Goal: Task Accomplishment & Management: Use online tool/utility

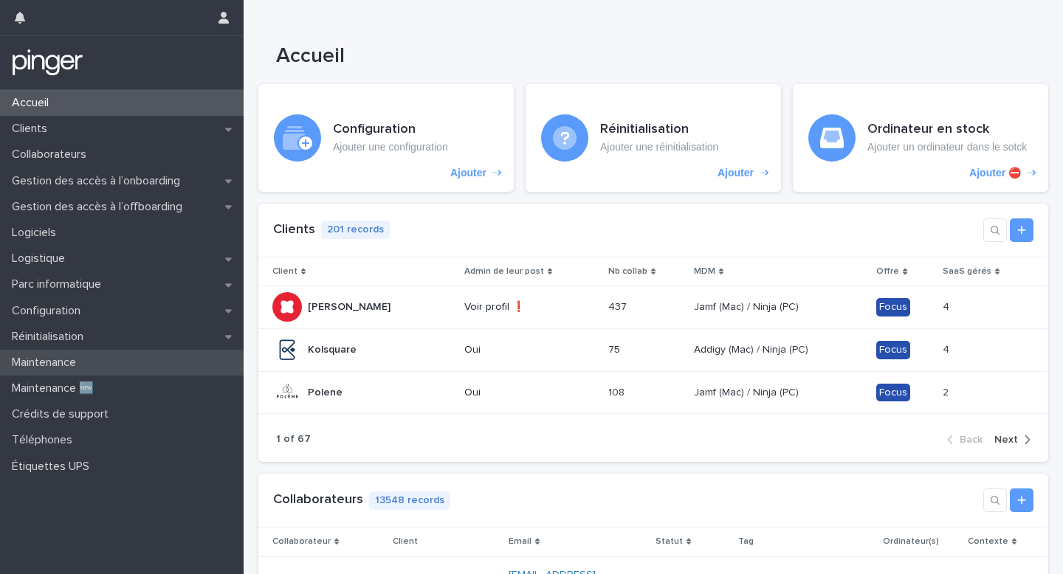
click at [88, 360] on p "Maintenance" at bounding box center [47, 363] width 82 height 14
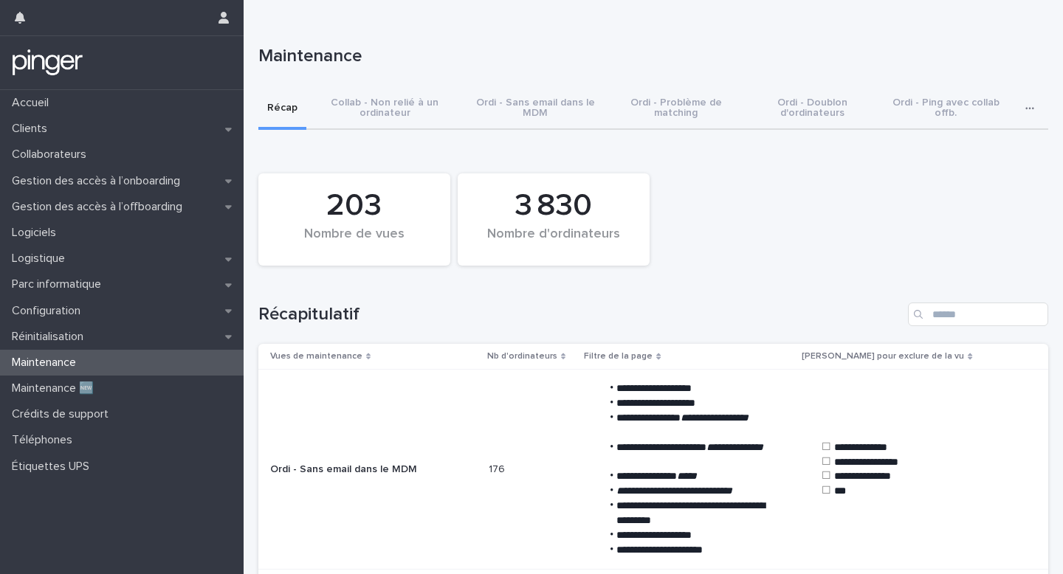
click at [129, 283] on div "Parc informatique" at bounding box center [122, 285] width 244 height 26
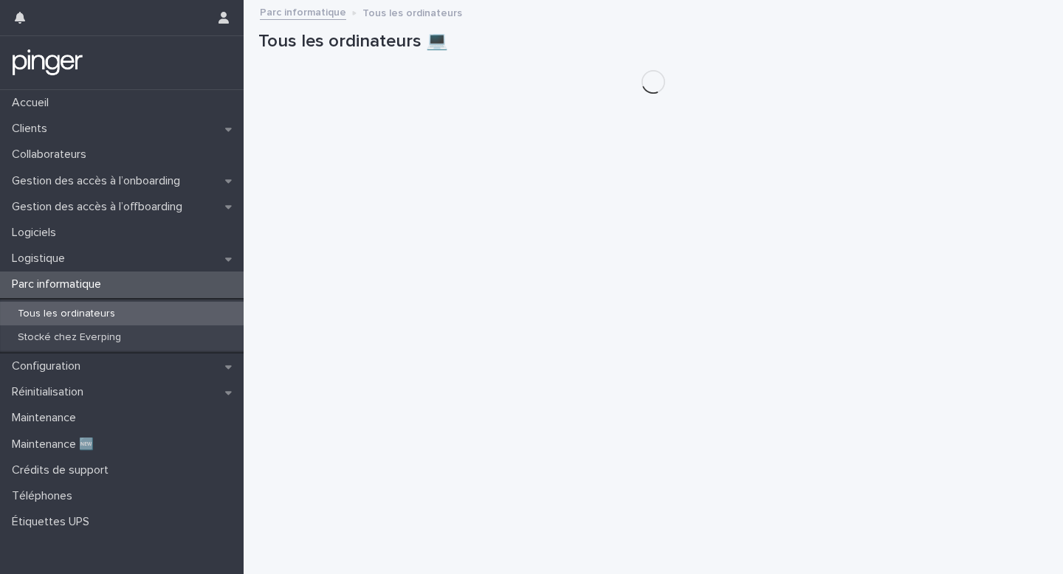
click at [129, 283] on div "Parc informatique" at bounding box center [122, 285] width 244 height 26
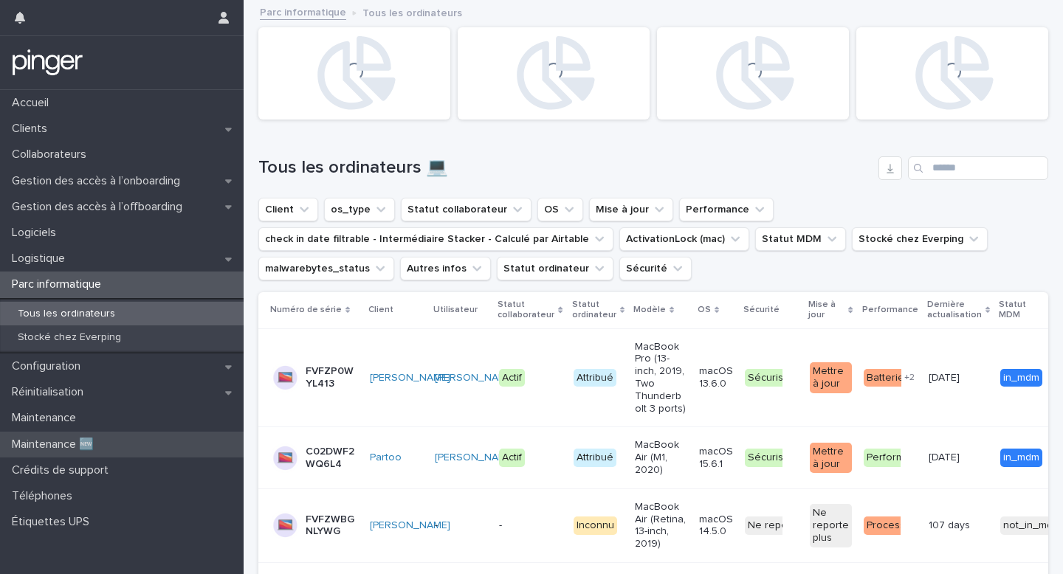
click at [159, 444] on div "Maintenance 🆕" at bounding box center [122, 445] width 244 height 26
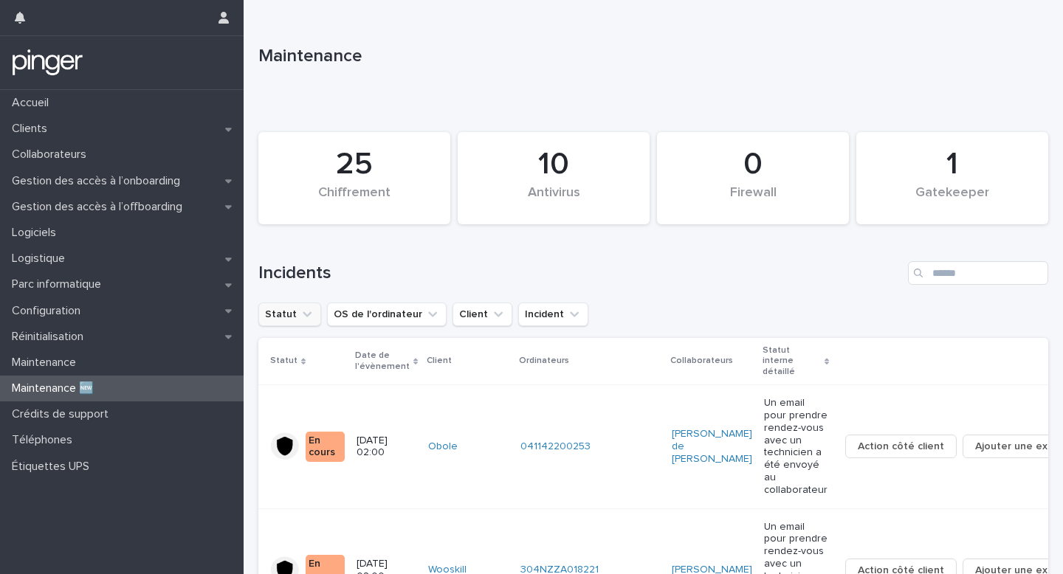
click at [269, 316] on button "Statut" at bounding box center [289, 315] width 63 height 24
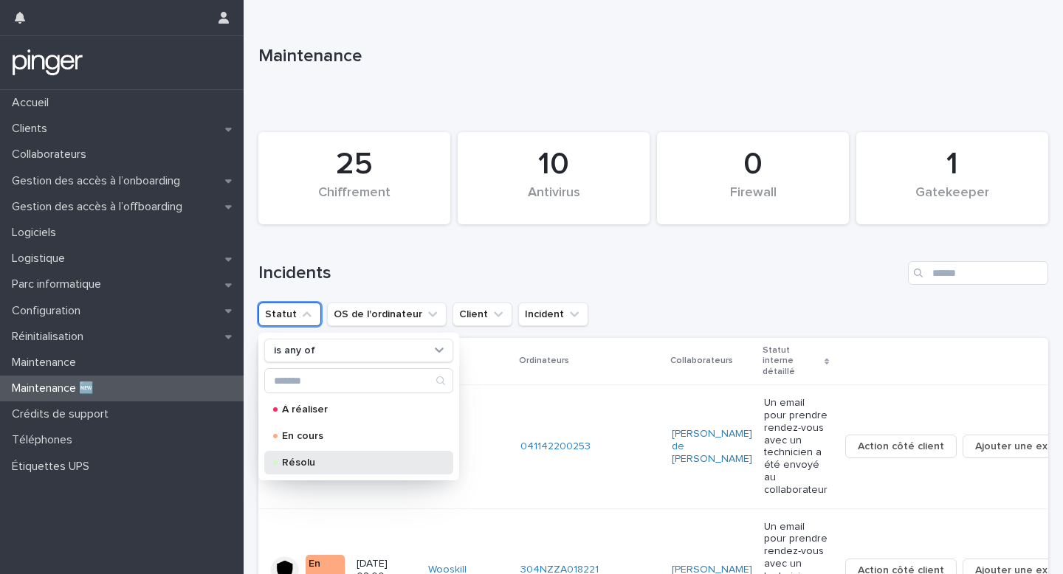
click at [320, 460] on p "Résolu" at bounding box center [356, 463] width 148 height 10
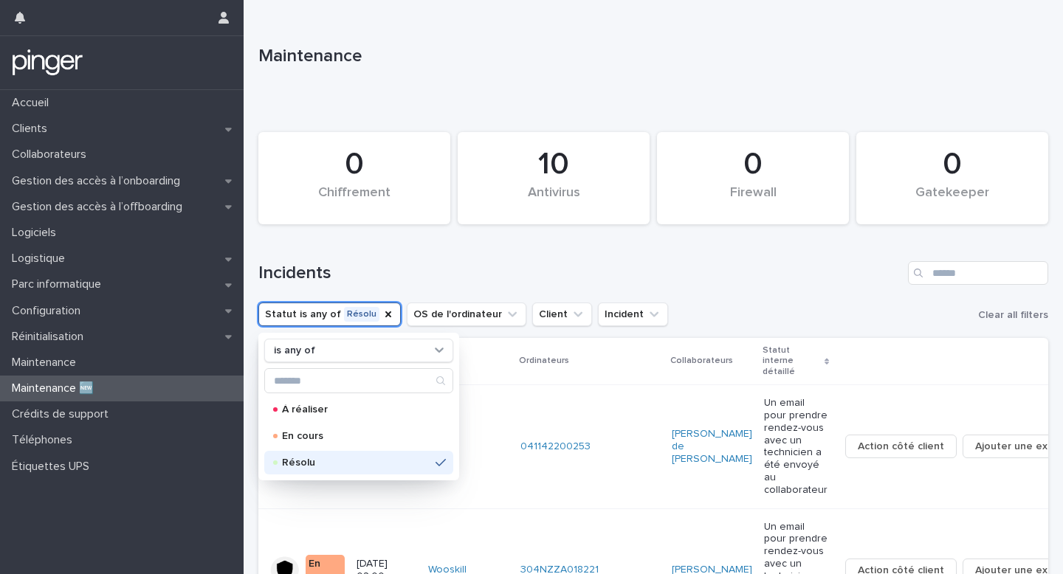
click at [617, 263] on h1 "Incidents" at bounding box center [580, 273] width 644 height 21
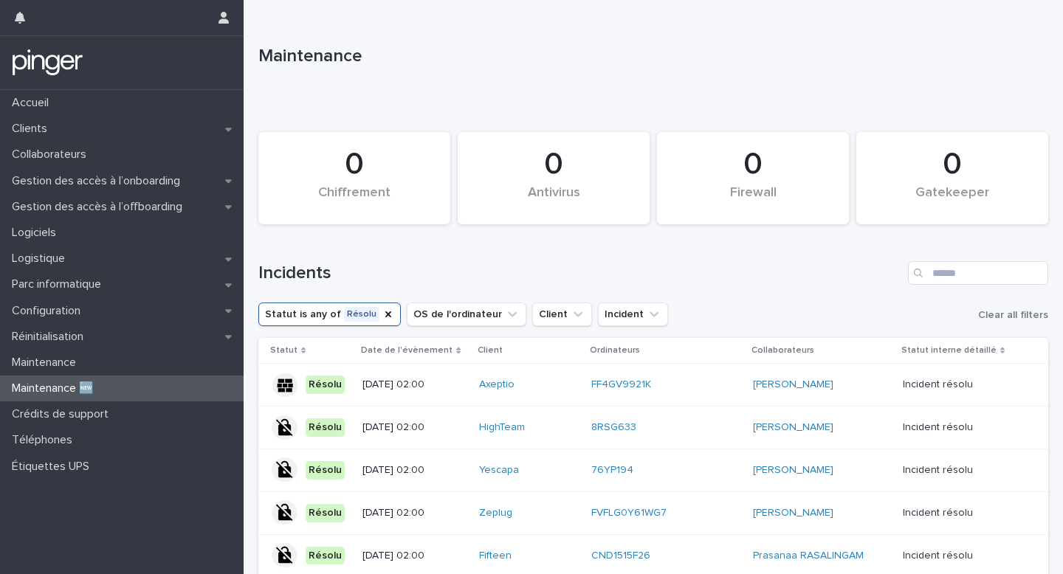
click at [684, 305] on div "Statut is any of Résolu OS de l'ordinateur Client Incident Clear all filters" at bounding box center [653, 315] width 790 height 24
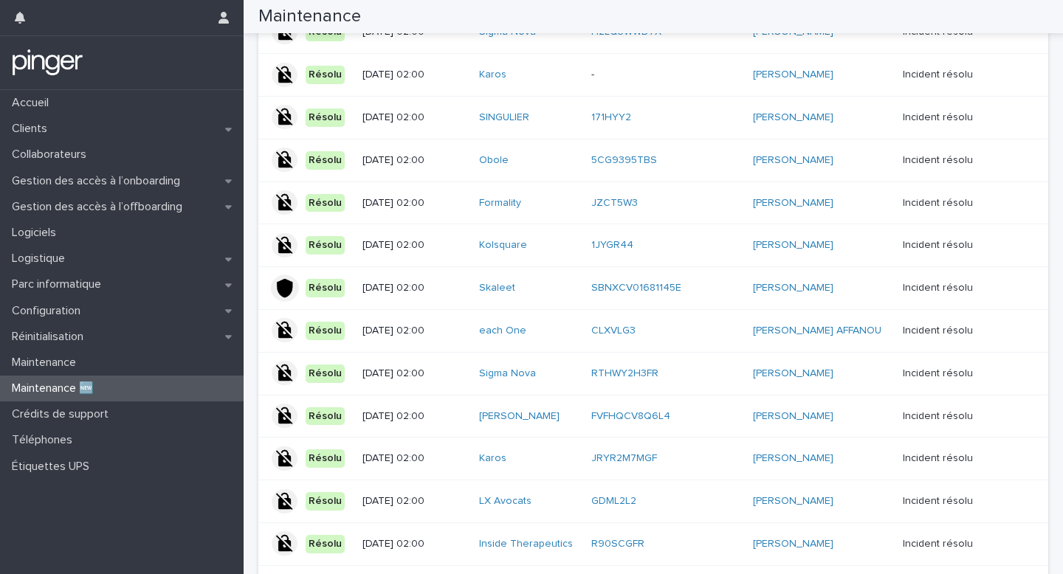
scroll to position [1196, 0]
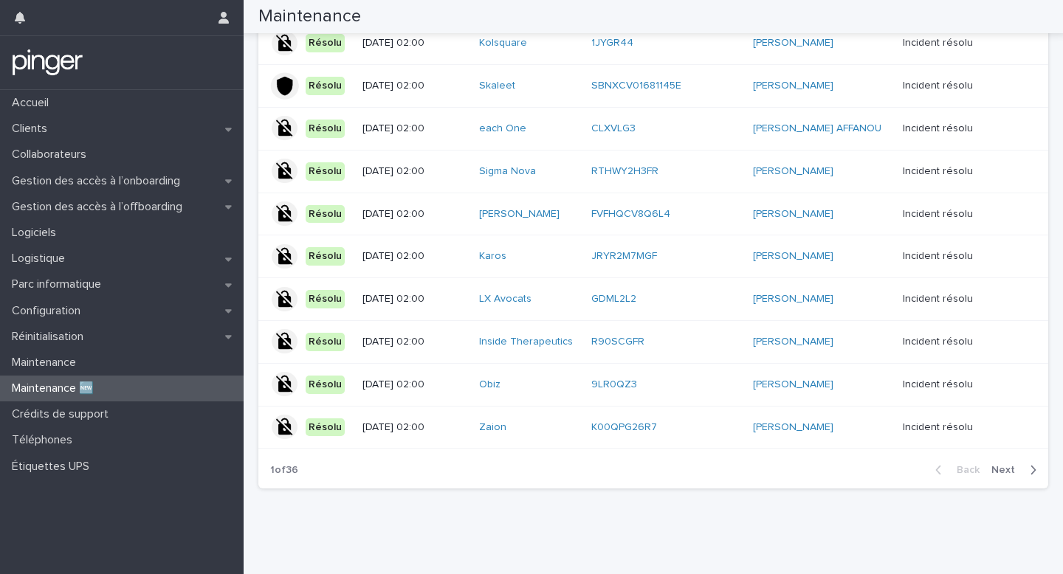
click at [1014, 470] on span "Next" at bounding box center [1007, 470] width 32 height 10
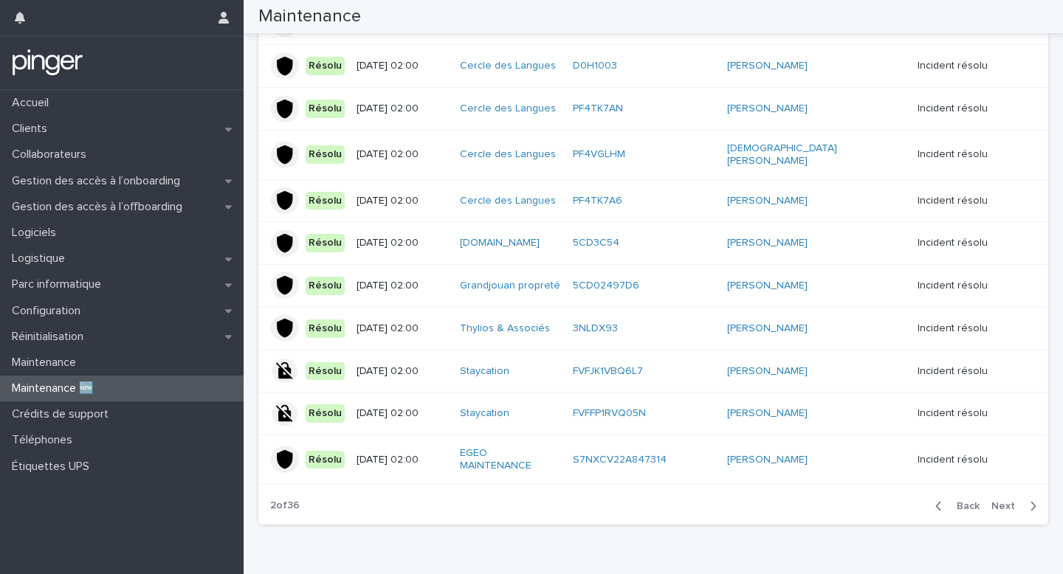
click at [1013, 501] on span "Next" at bounding box center [1007, 506] width 32 height 10
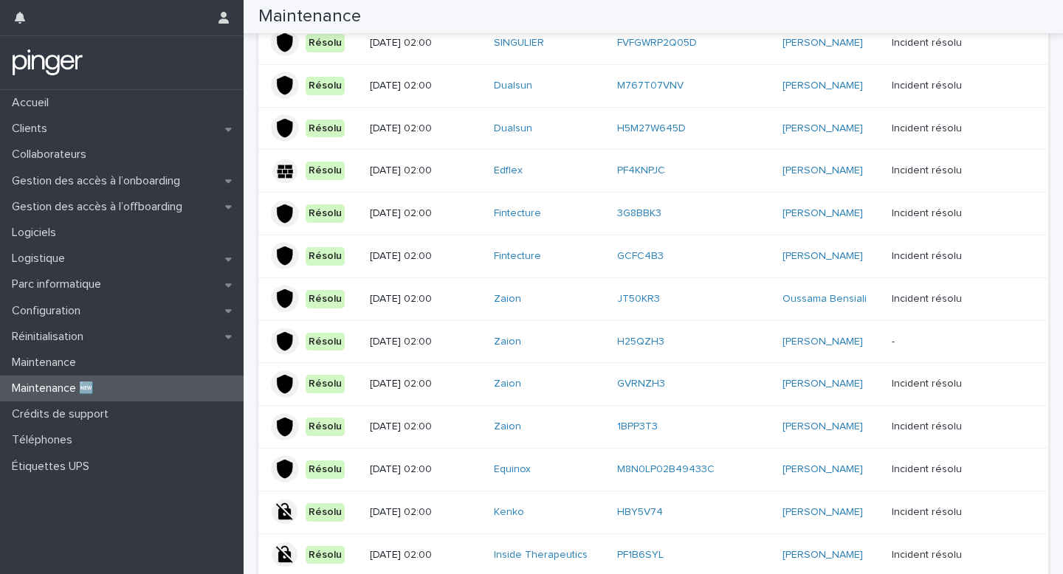
scroll to position [0, 0]
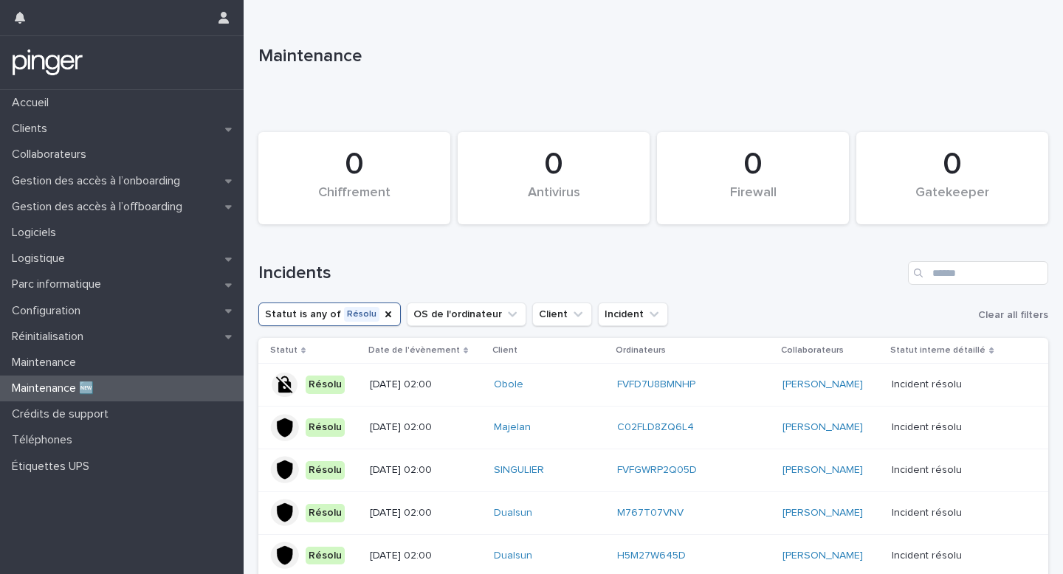
click at [360, 390] on td "Résolu" at bounding box center [311, 385] width 106 height 43
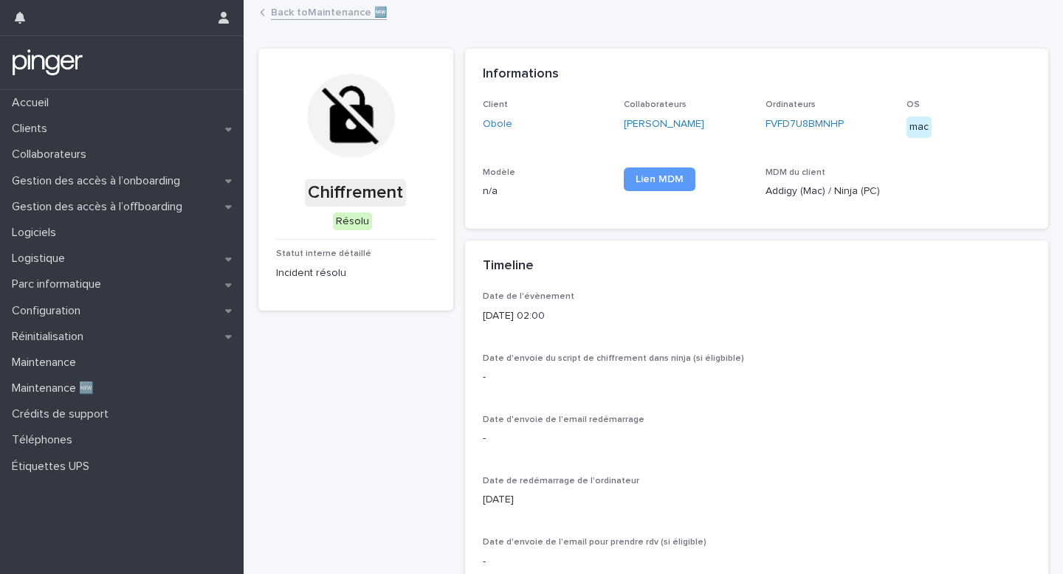
click at [363, 405] on div "Chiffrement Résolu Statut interne détaillé Incident résolu" at bounding box center [355, 426] width 195 height 754
click at [753, 58] on div "Informations" at bounding box center [757, 75] width 584 height 52
click at [303, 355] on div "Chiffrement Résolu Statut interne détaillé Incident résolu" at bounding box center [355, 426] width 195 height 754
click at [120, 384] on div "Maintenance 🆕" at bounding box center [122, 389] width 244 height 26
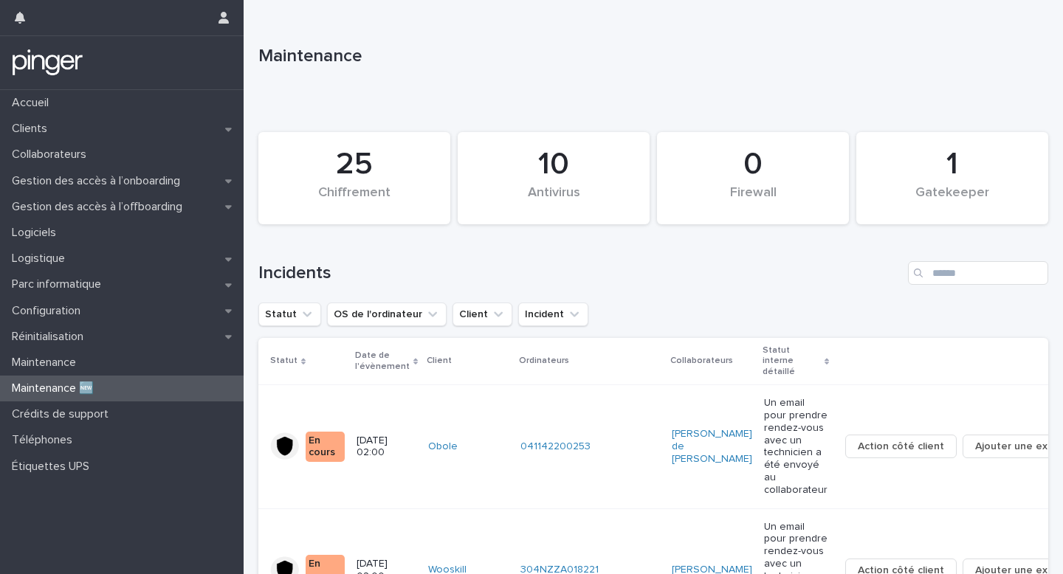
click at [670, 263] on h1 "Incidents" at bounding box center [580, 273] width 644 height 21
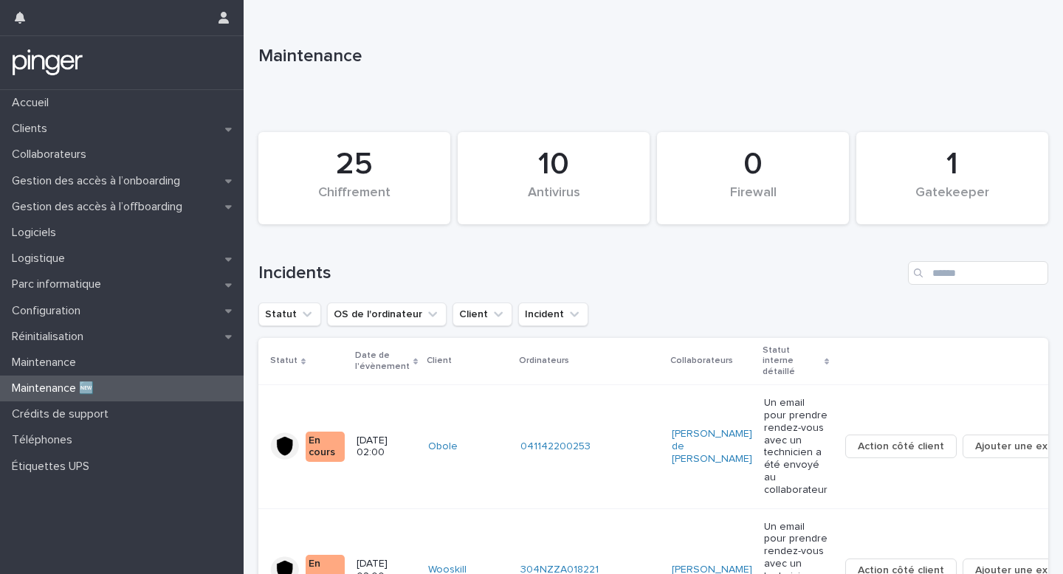
click at [628, 269] on h1 "Incidents" at bounding box center [580, 273] width 644 height 21
click at [628, 282] on h1 "Incidents" at bounding box center [580, 273] width 644 height 21
click at [692, 267] on h1 "Incidents" at bounding box center [580, 273] width 644 height 21
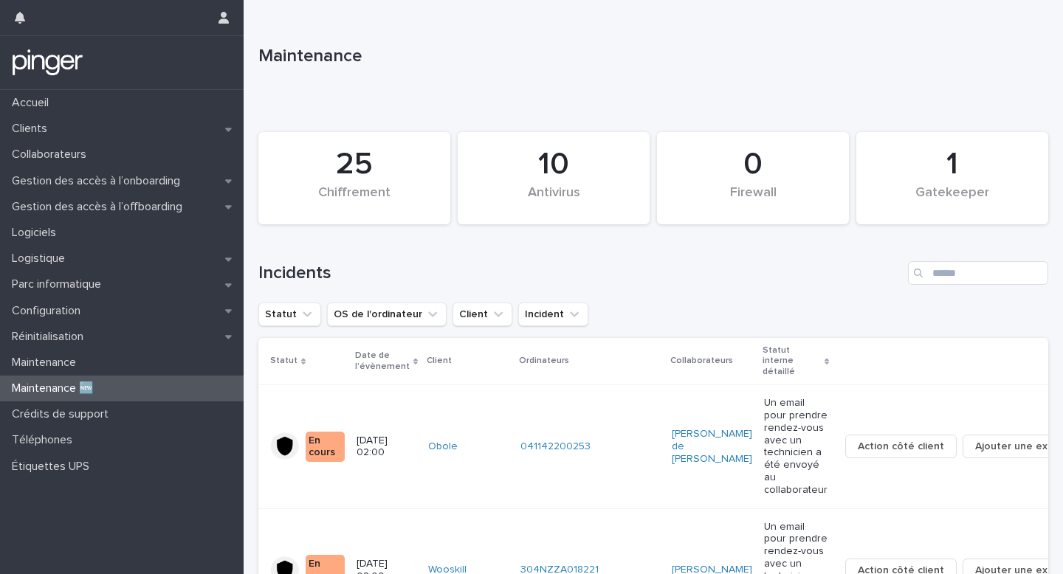
click at [692, 283] on h1 "Incidents" at bounding box center [580, 273] width 644 height 21
click at [693, 311] on div "Statut OS de l'ordinateur Client Incident" at bounding box center [653, 315] width 790 height 24
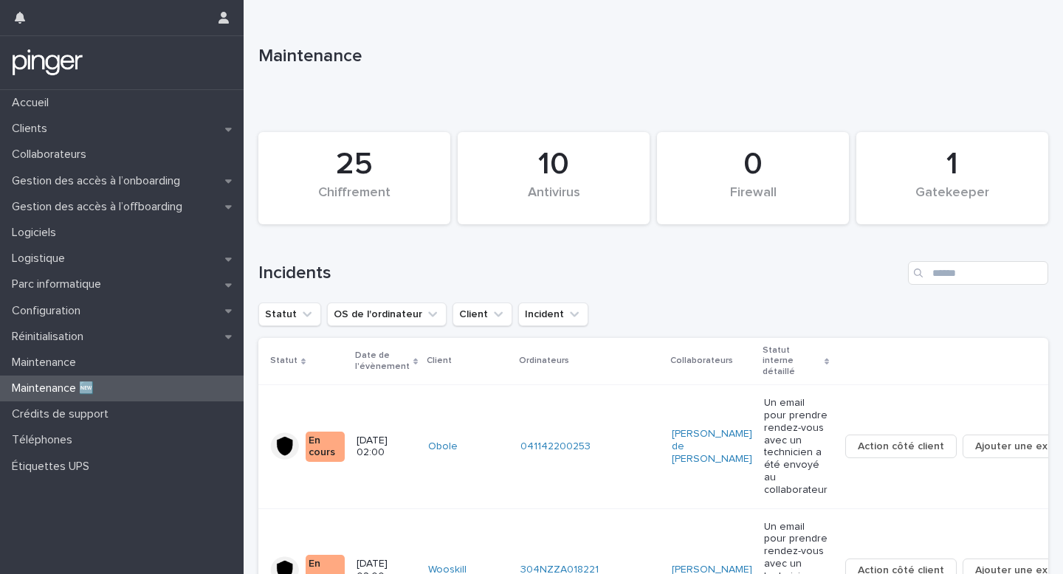
click at [653, 268] on h1 "Incidents" at bounding box center [580, 273] width 644 height 21
click at [653, 278] on h1 "Incidents" at bounding box center [580, 273] width 644 height 21
click at [653, 309] on div "Statut OS de l'ordinateur Client Incident" at bounding box center [653, 315] width 790 height 24
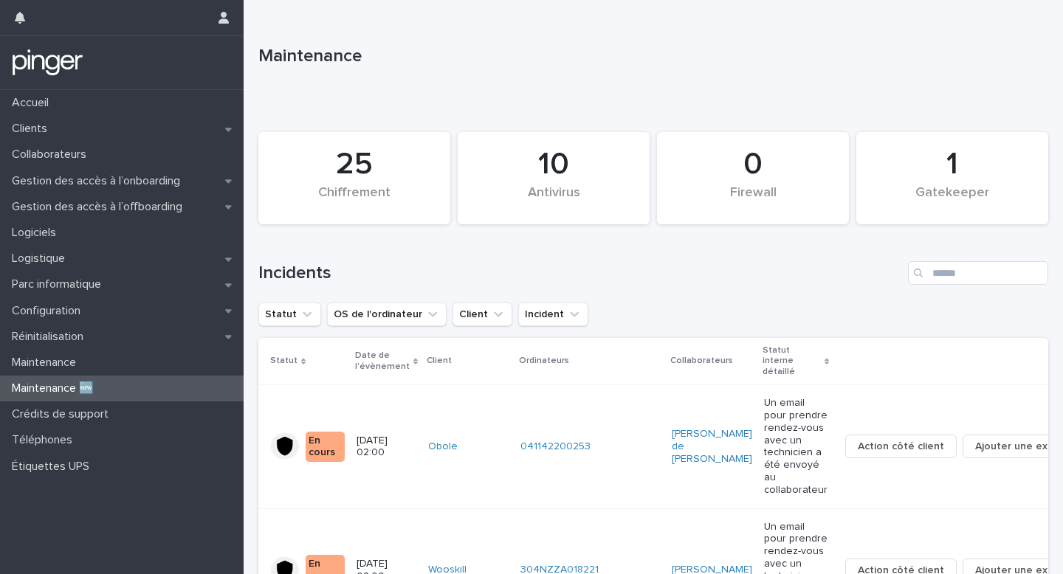
click at [653, 320] on div "Statut OS de l'ordinateur Client Incident" at bounding box center [653, 315] width 790 height 24
